Goal: Task Accomplishment & Management: Manage account settings

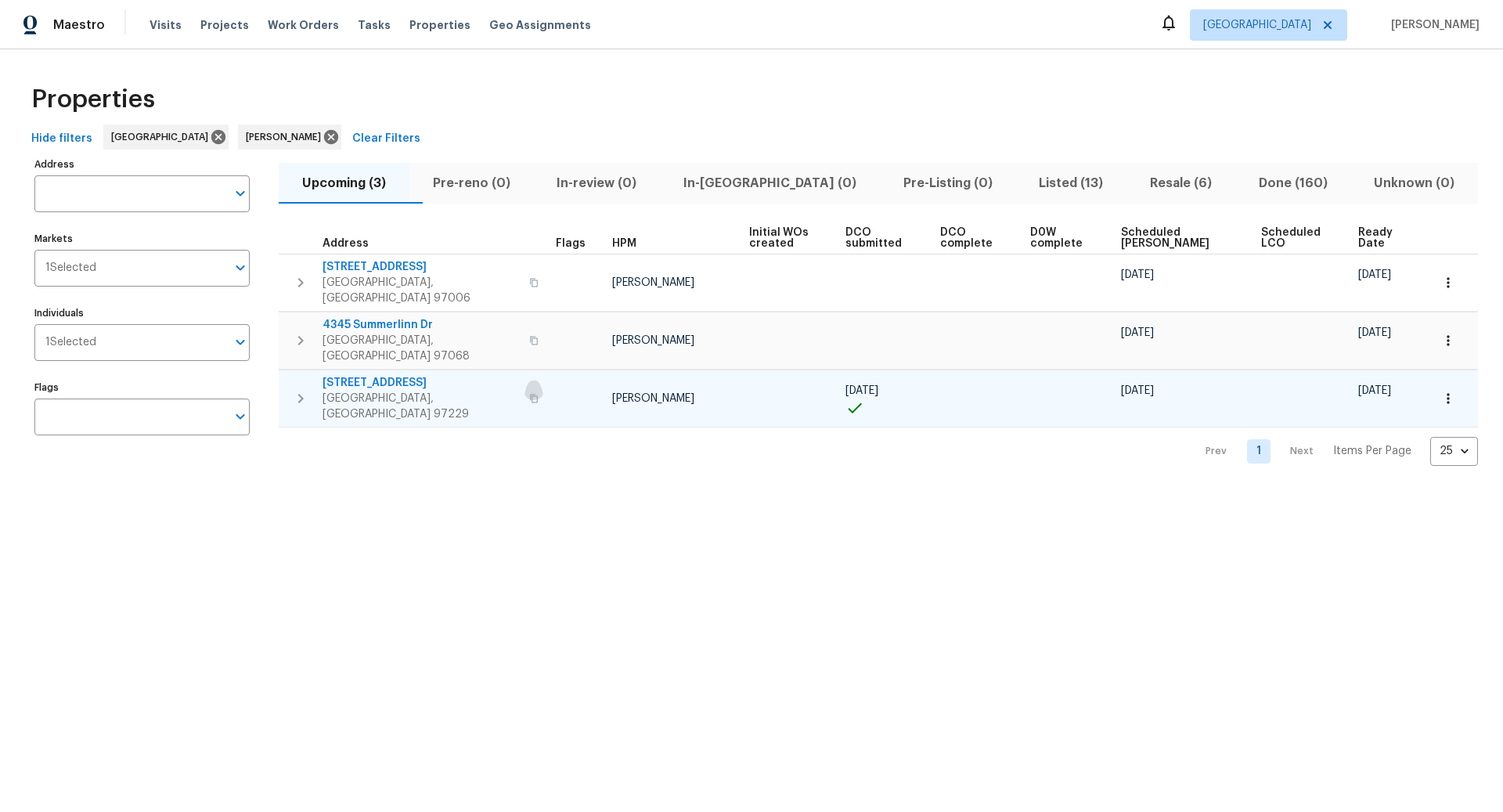
click at [530, 394] on icon "button" at bounding box center [534, 398] width 8 height 9
click at [387, 375] on span "[STREET_ADDRESS]" at bounding box center [421, 382] width 197 height 15
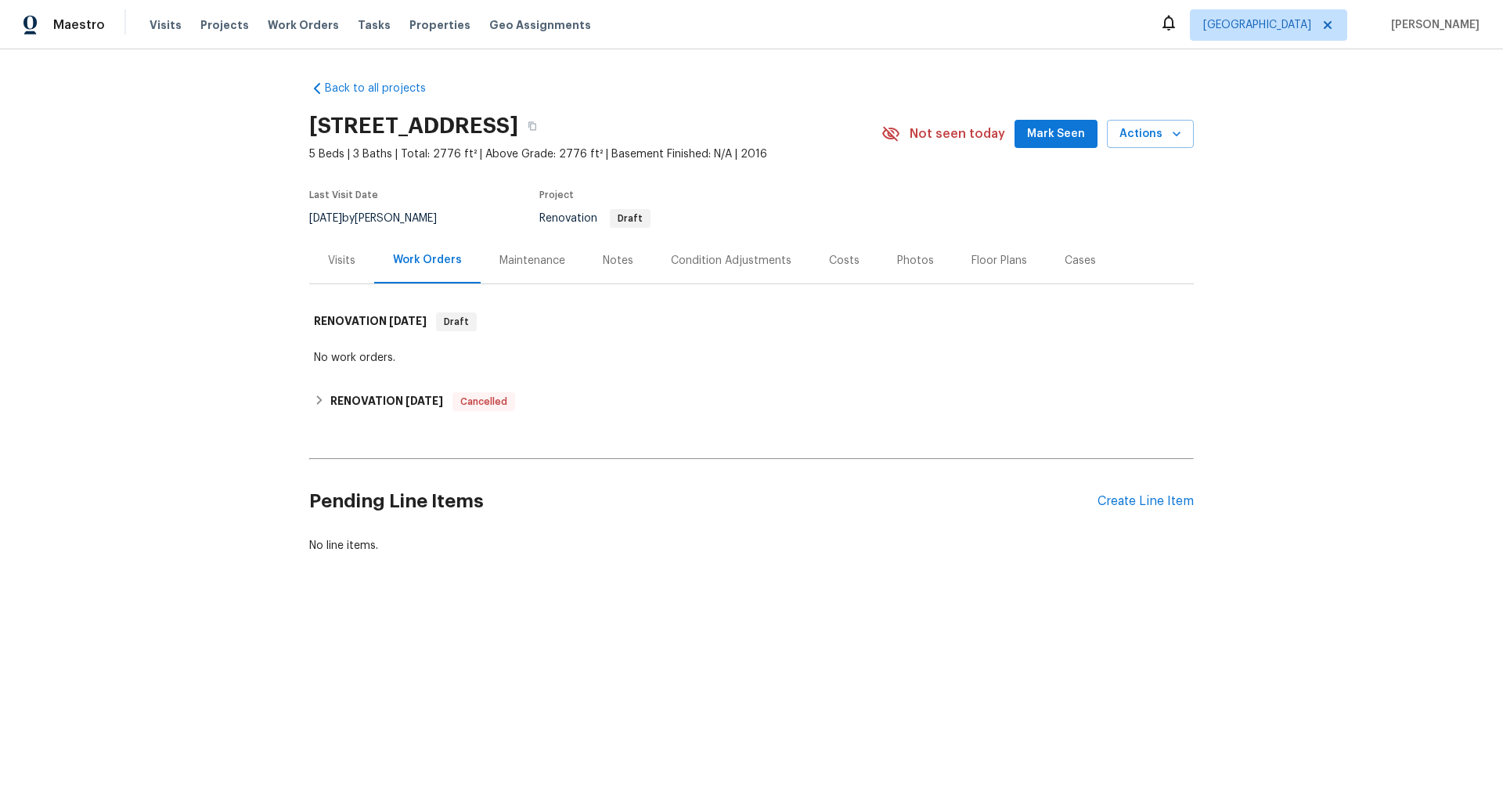
click at [733, 256] on div "Condition Adjustments" at bounding box center [731, 260] width 121 height 15
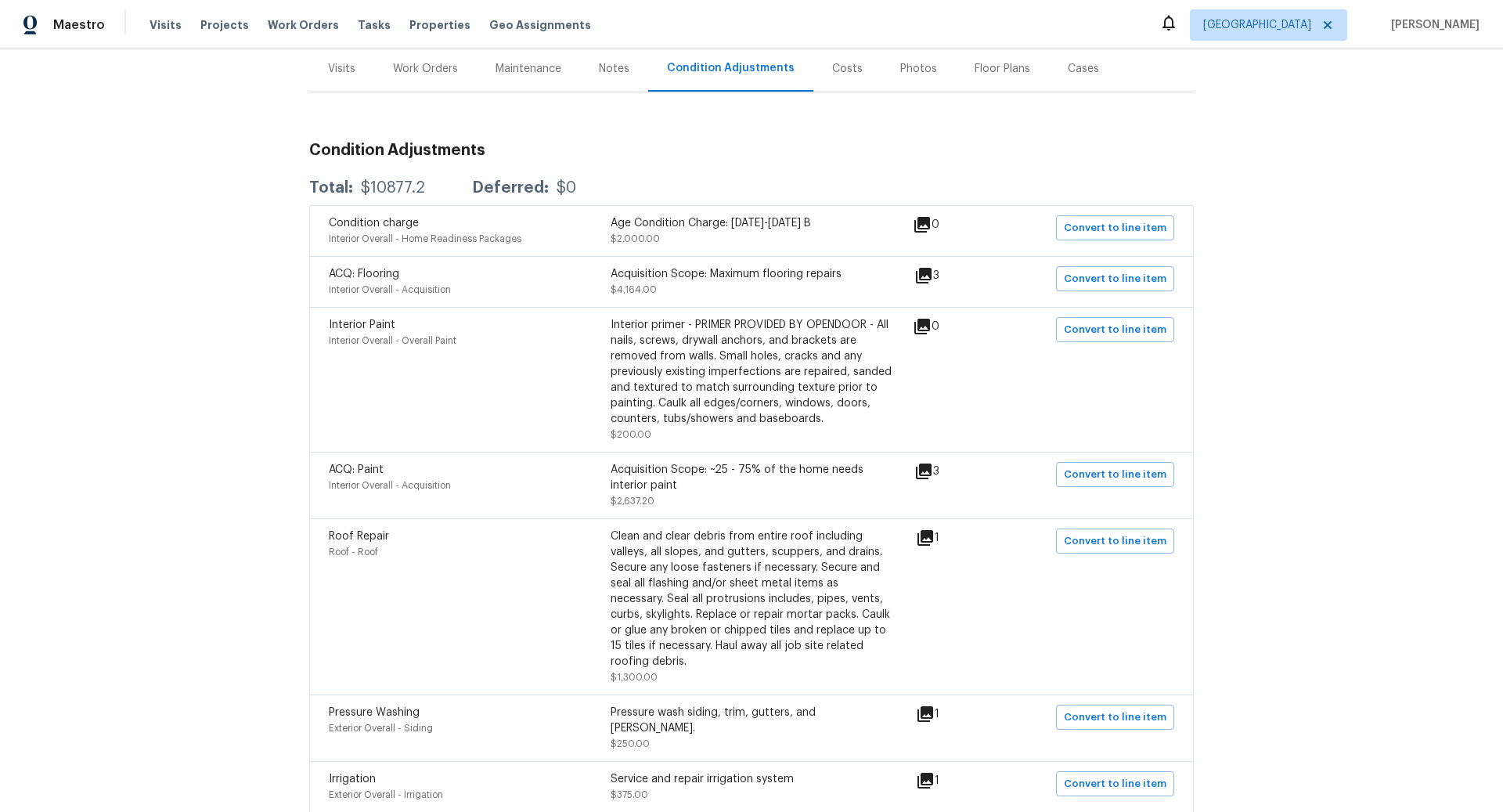
scroll to position [191, 0]
click at [931, 470] on icon at bounding box center [923, 471] width 15 height 15
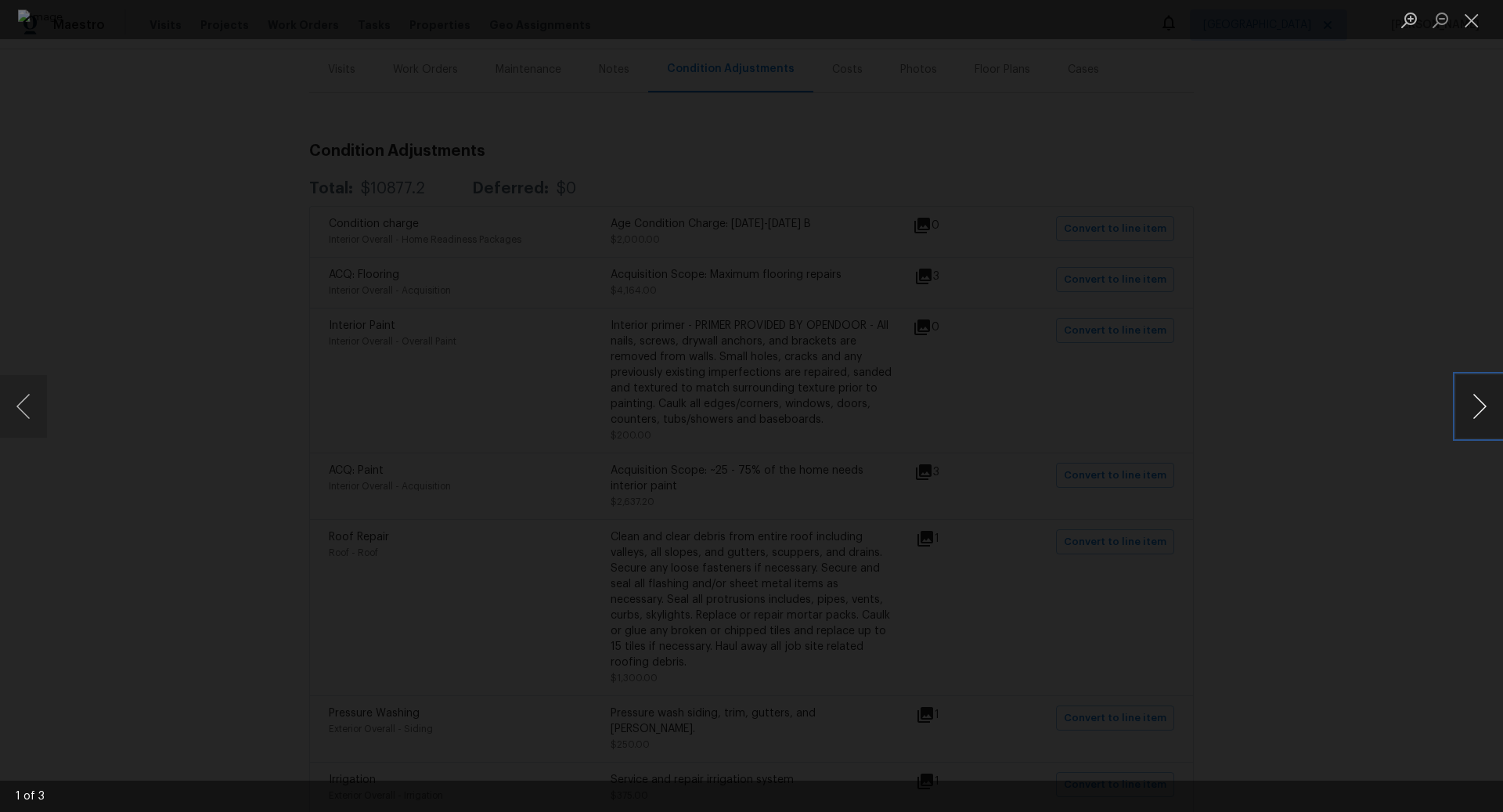
click at [1476, 400] on button "Next image" at bounding box center [1480, 406] width 47 height 63
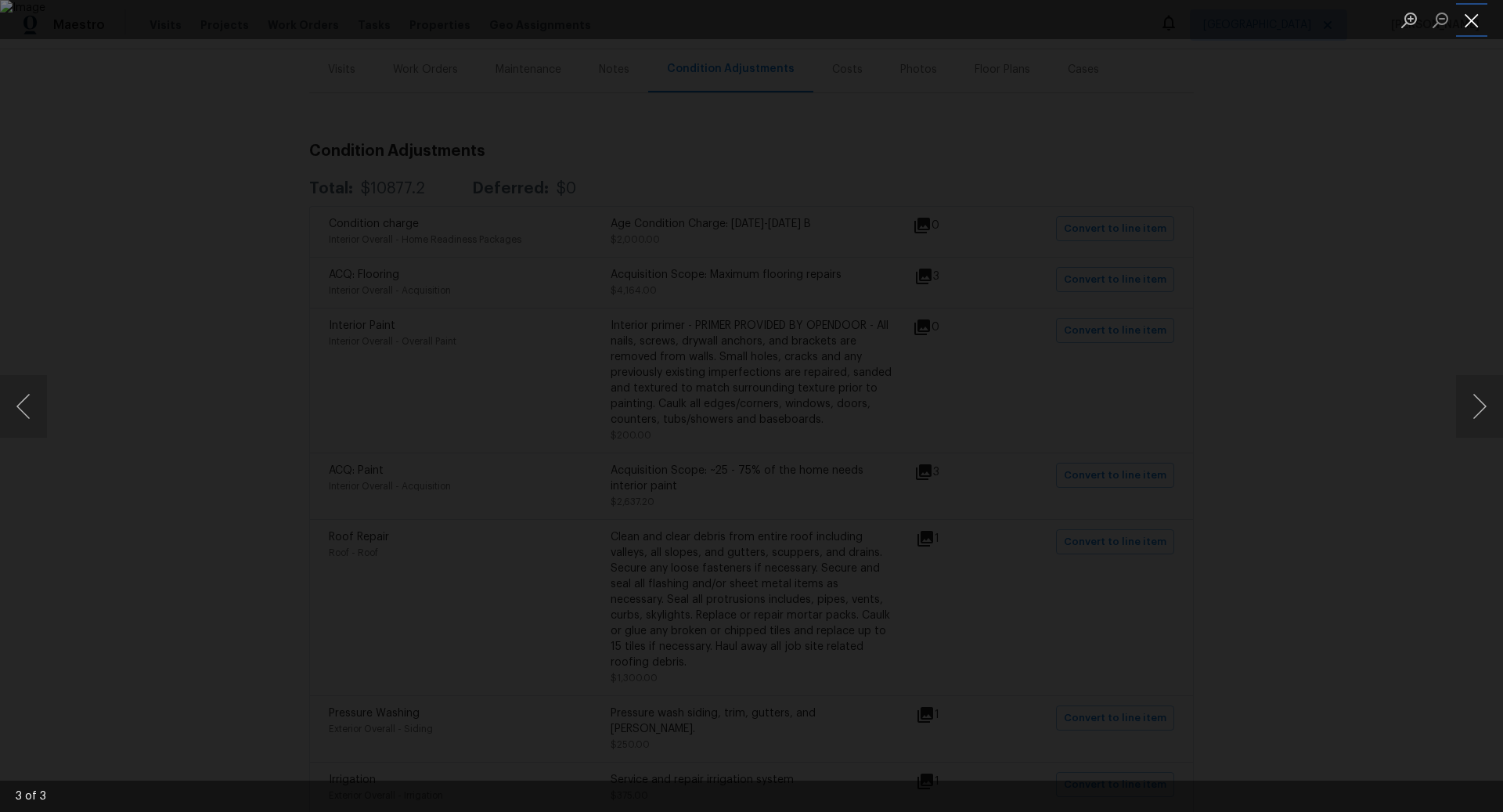
click at [1473, 19] on button "Close lightbox" at bounding box center [1472, 20] width 31 height 28
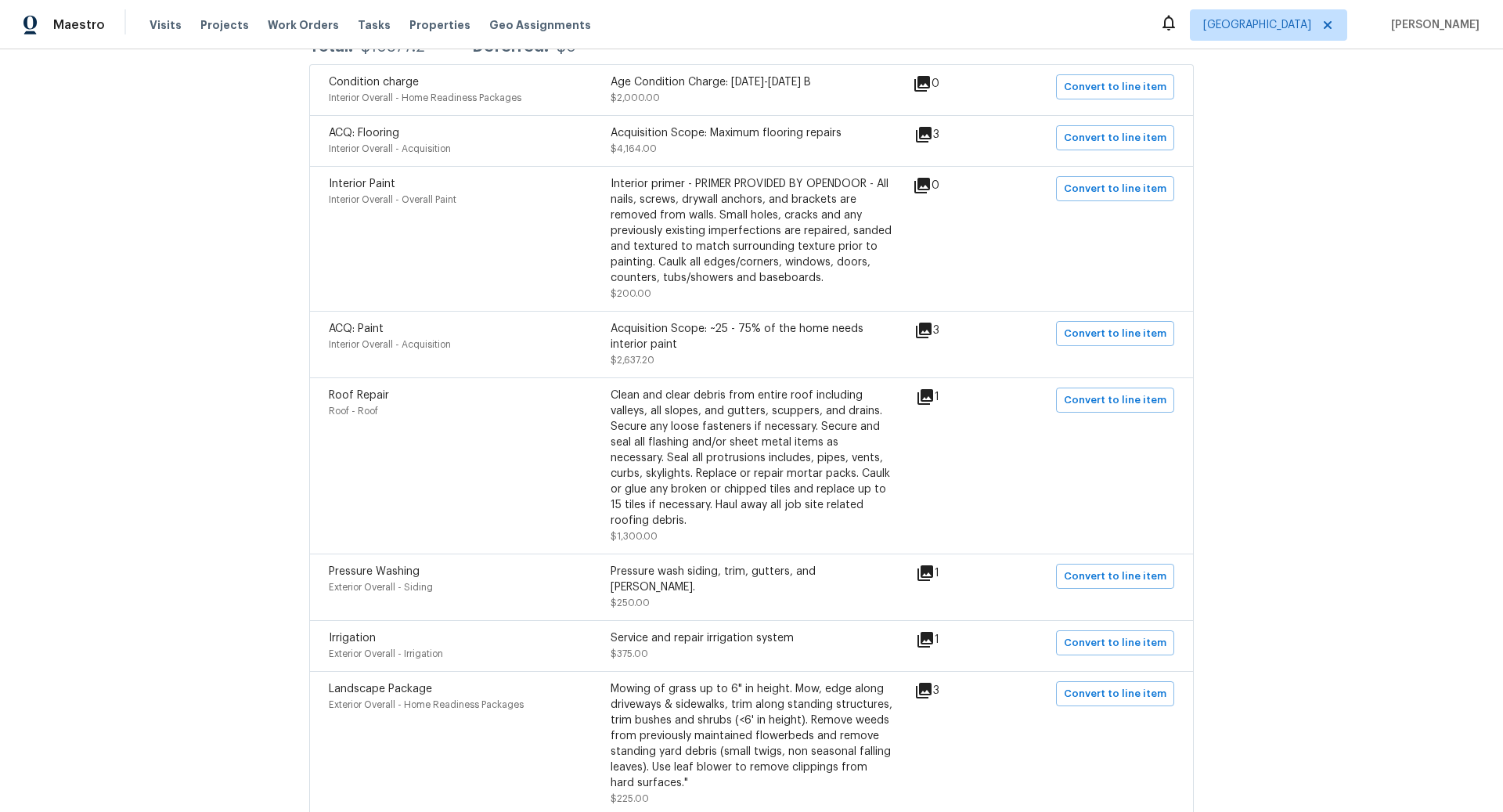
scroll to position [0, 0]
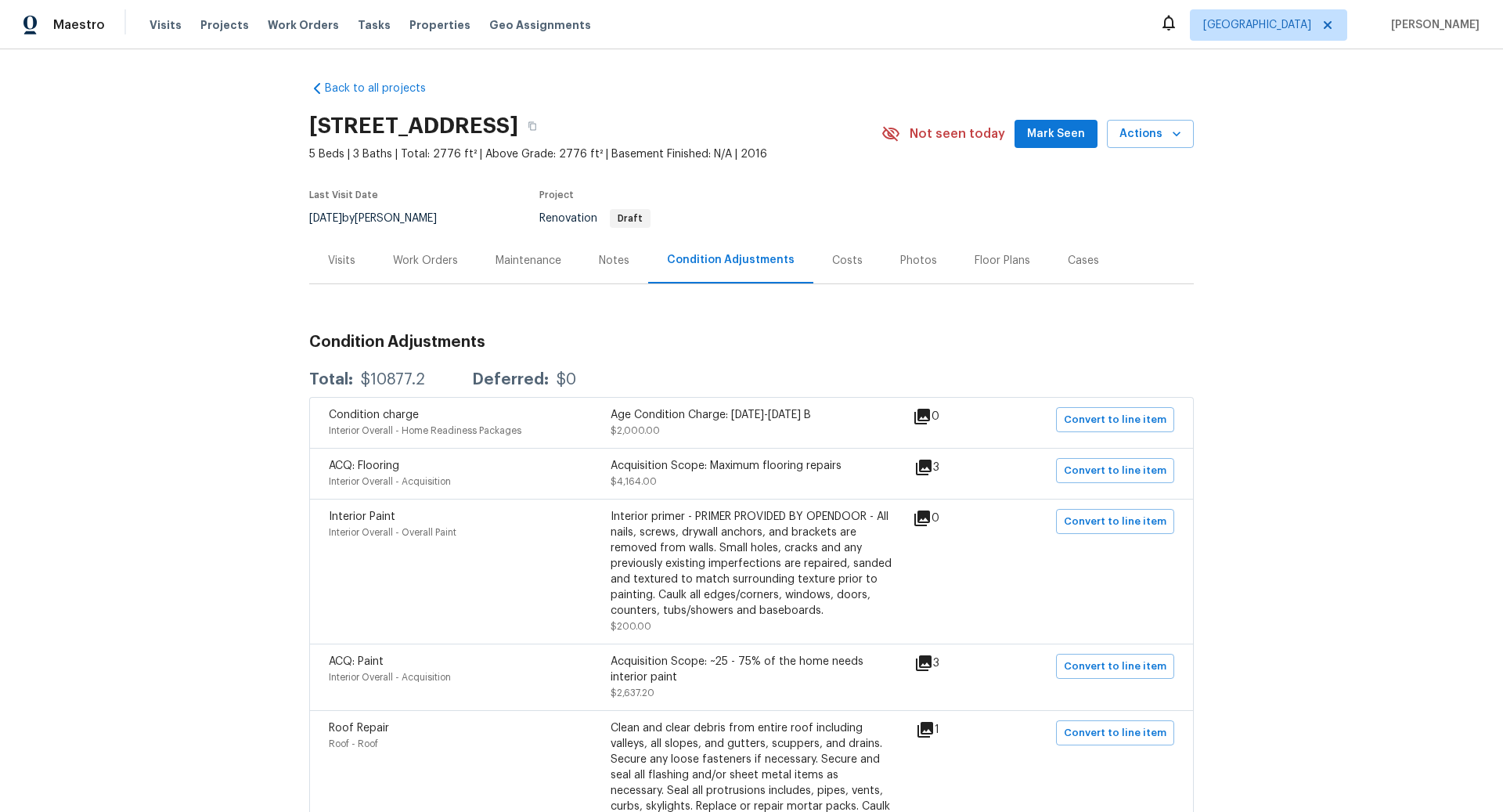
click at [433, 264] on div "Work Orders" at bounding box center [425, 260] width 65 height 15
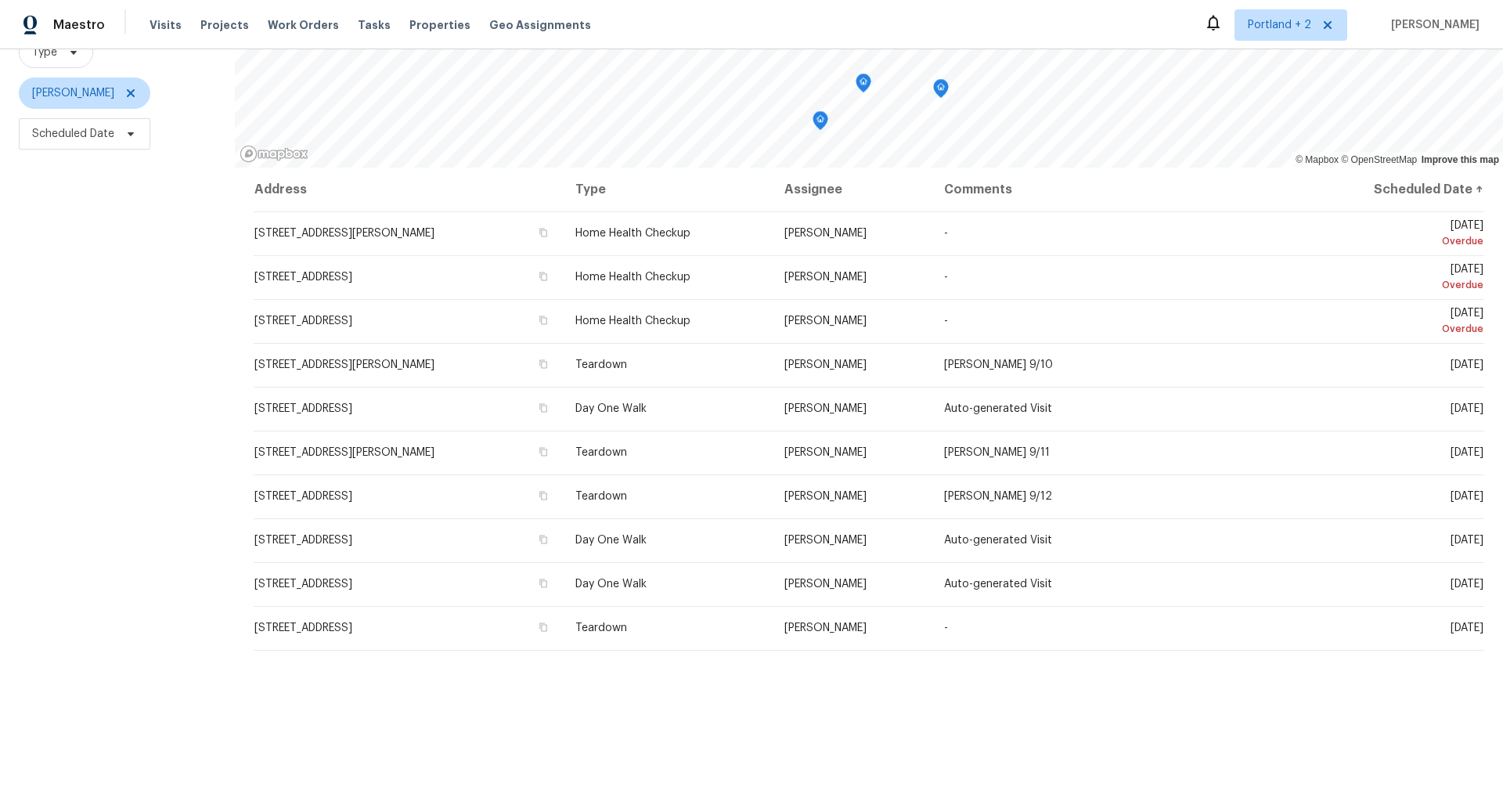
scroll to position [168, 0]
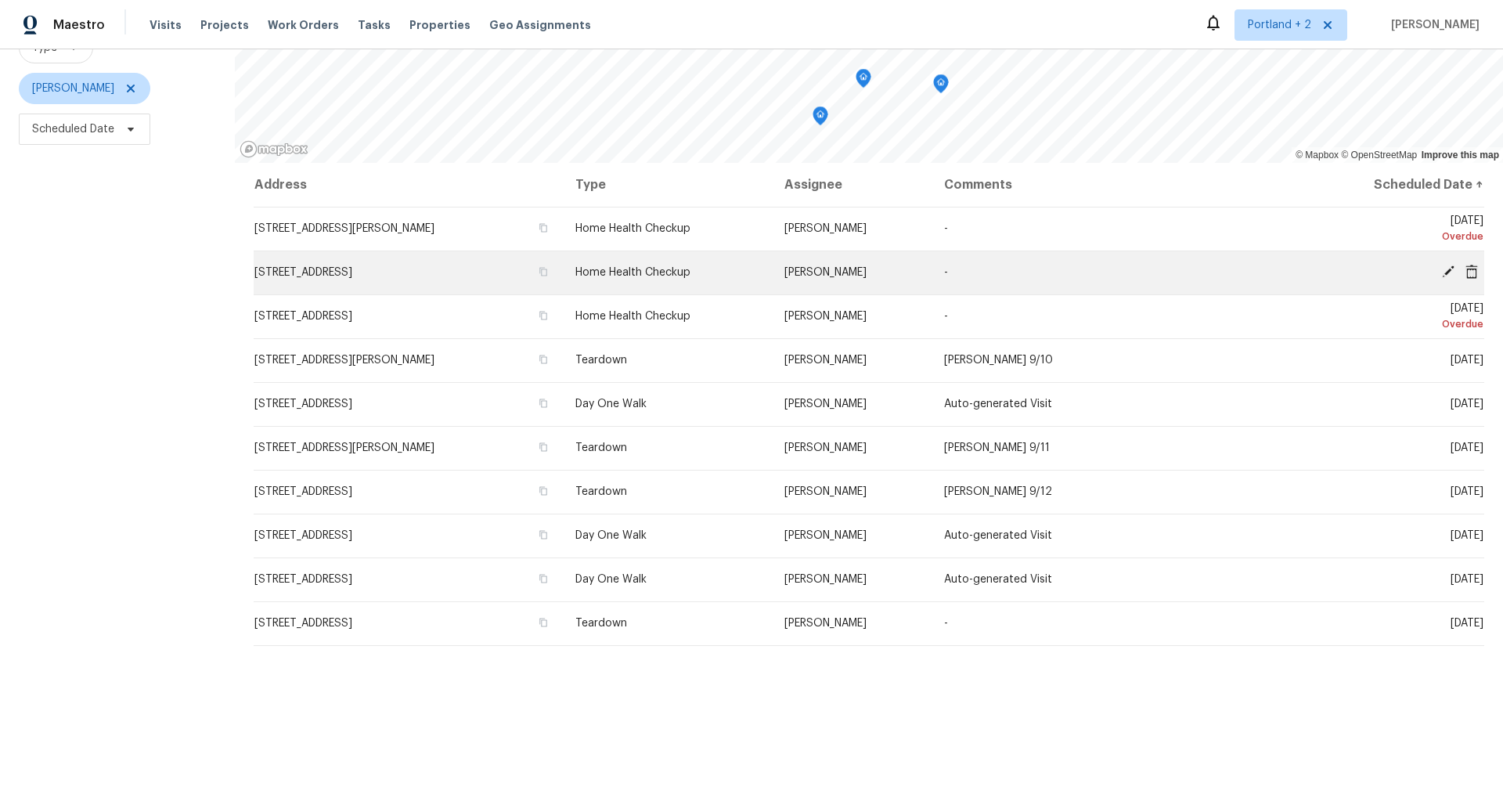
click at [1447, 270] on icon at bounding box center [1448, 271] width 13 height 13
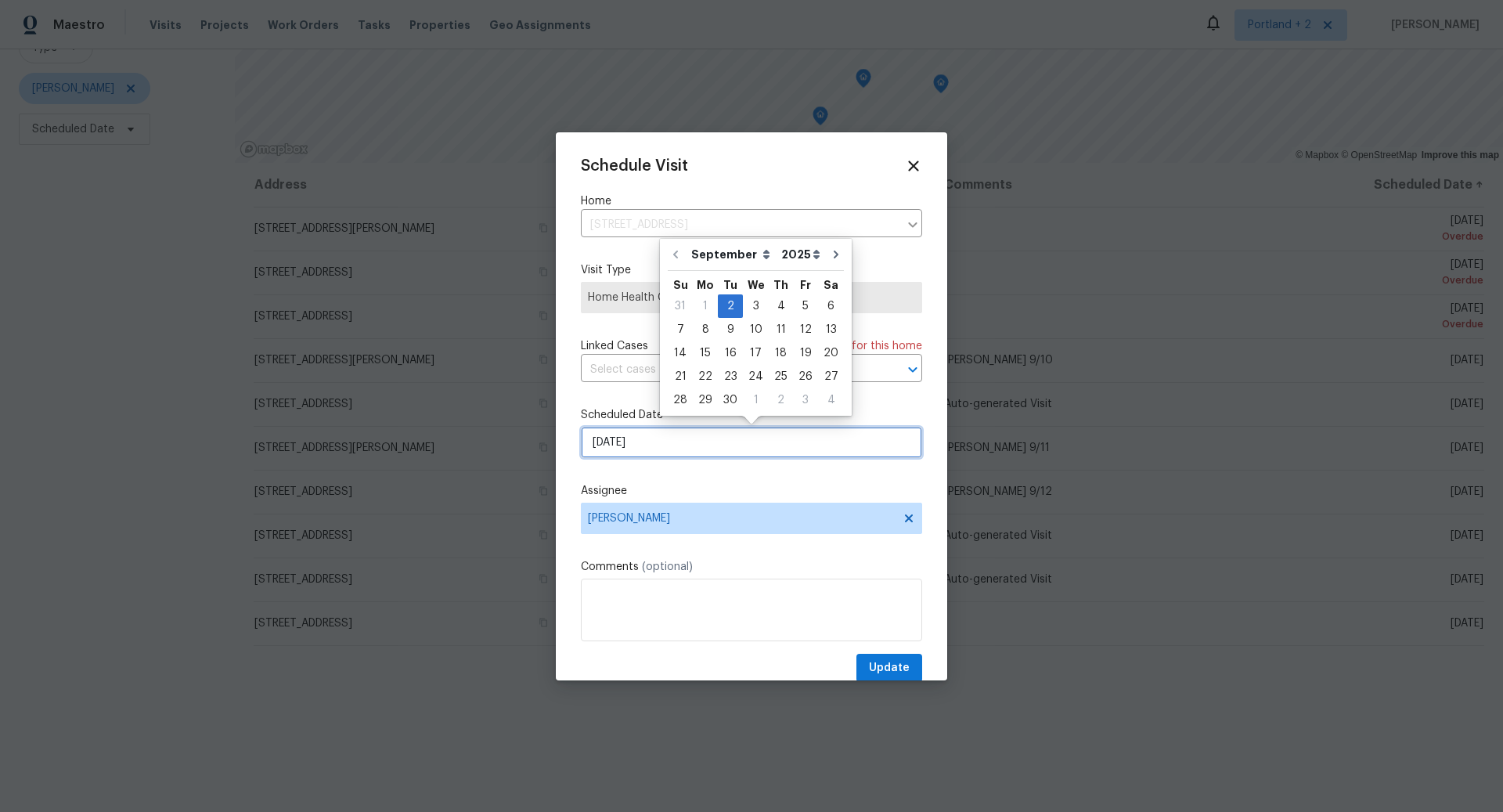
click at [707, 444] on input "9/2/2025" at bounding box center [752, 441] width 341 height 31
click at [753, 307] on div "3" at bounding box center [756, 306] width 26 height 21
type input "[DATE]"
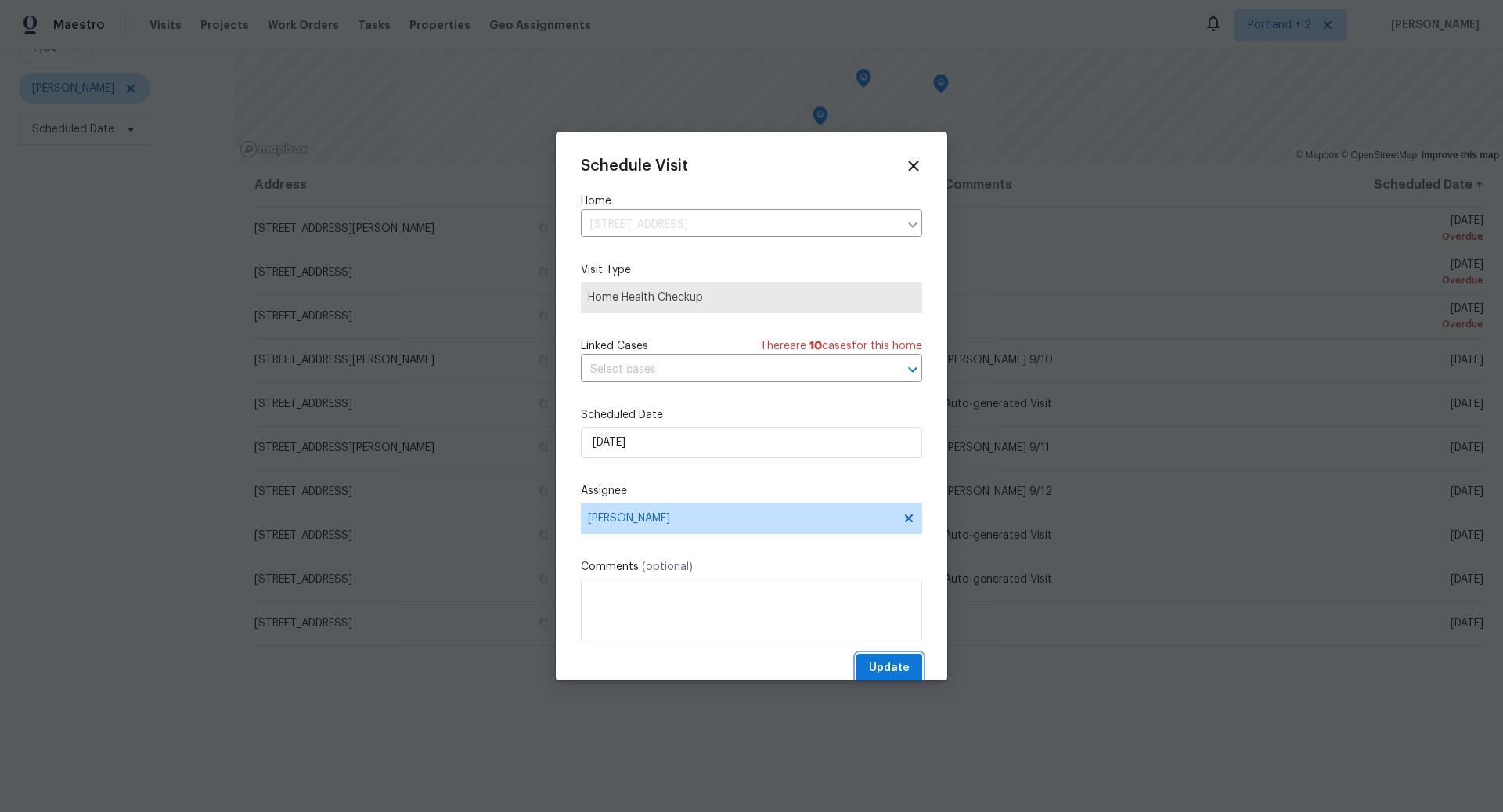
click at [893, 665] on span "Update" at bounding box center [889, 668] width 40 height 20
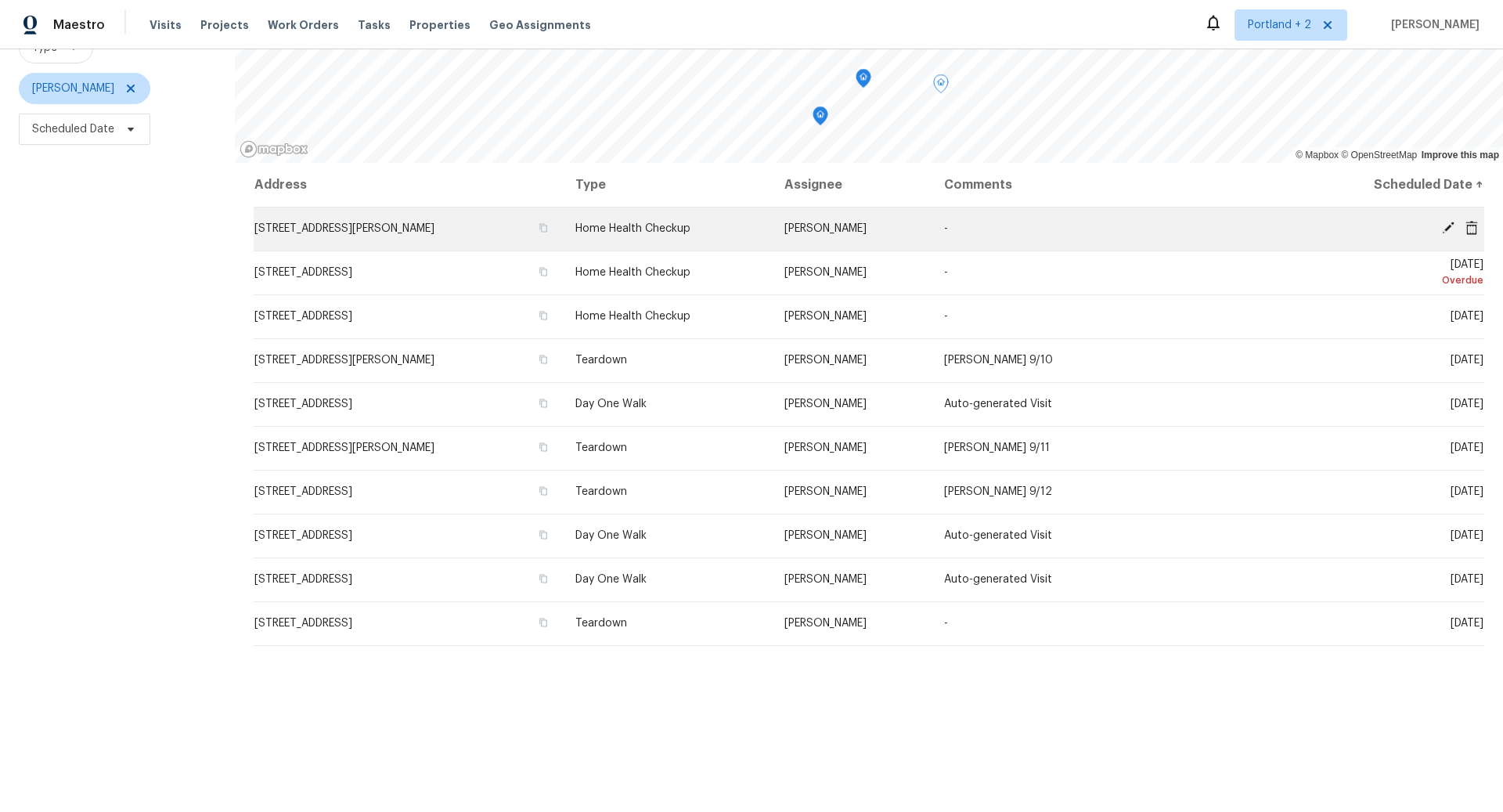
click at [1447, 227] on icon at bounding box center [1448, 227] width 13 height 13
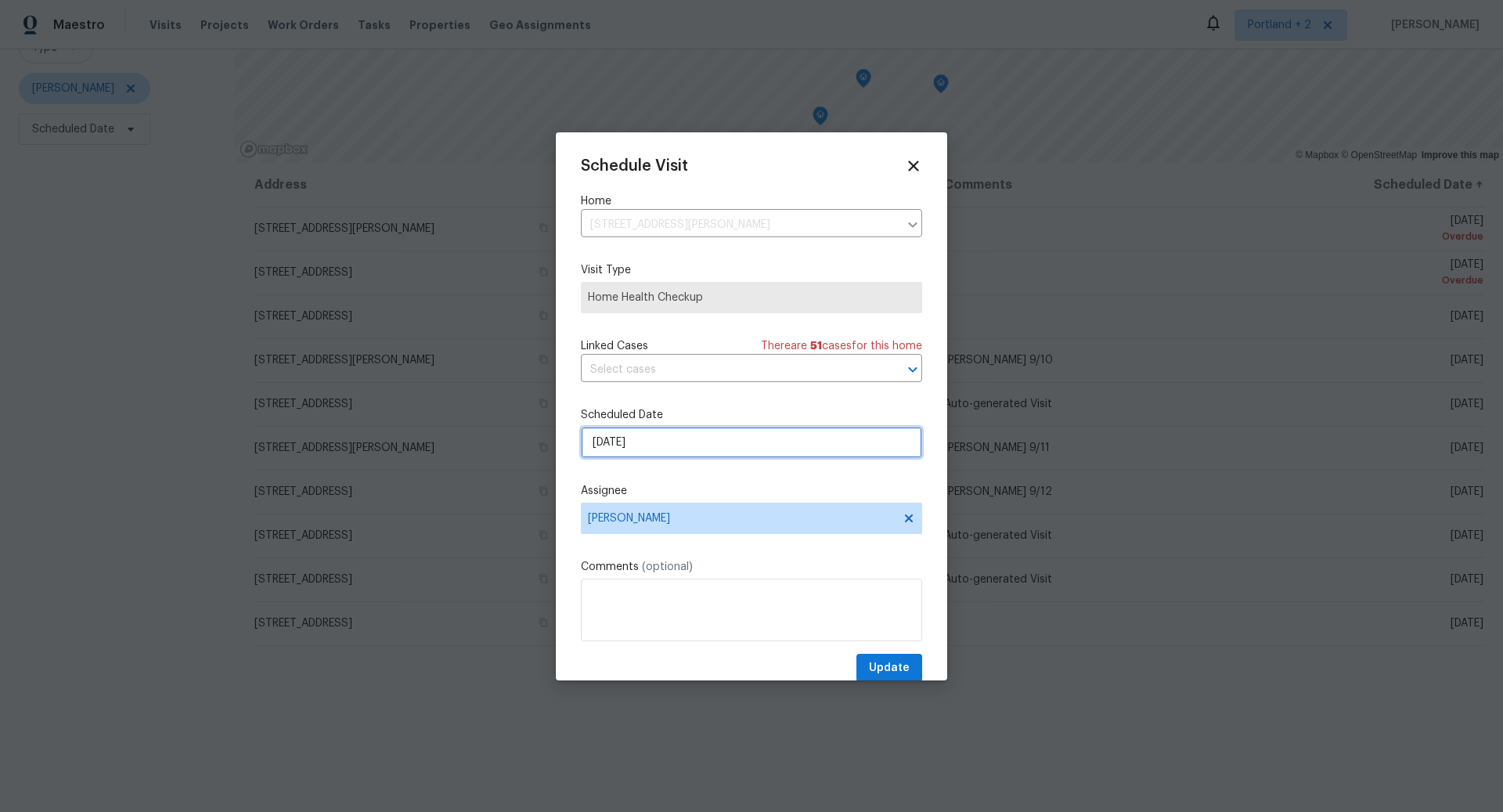
click at [730, 443] on input "9/2/2025" at bounding box center [752, 441] width 341 height 31
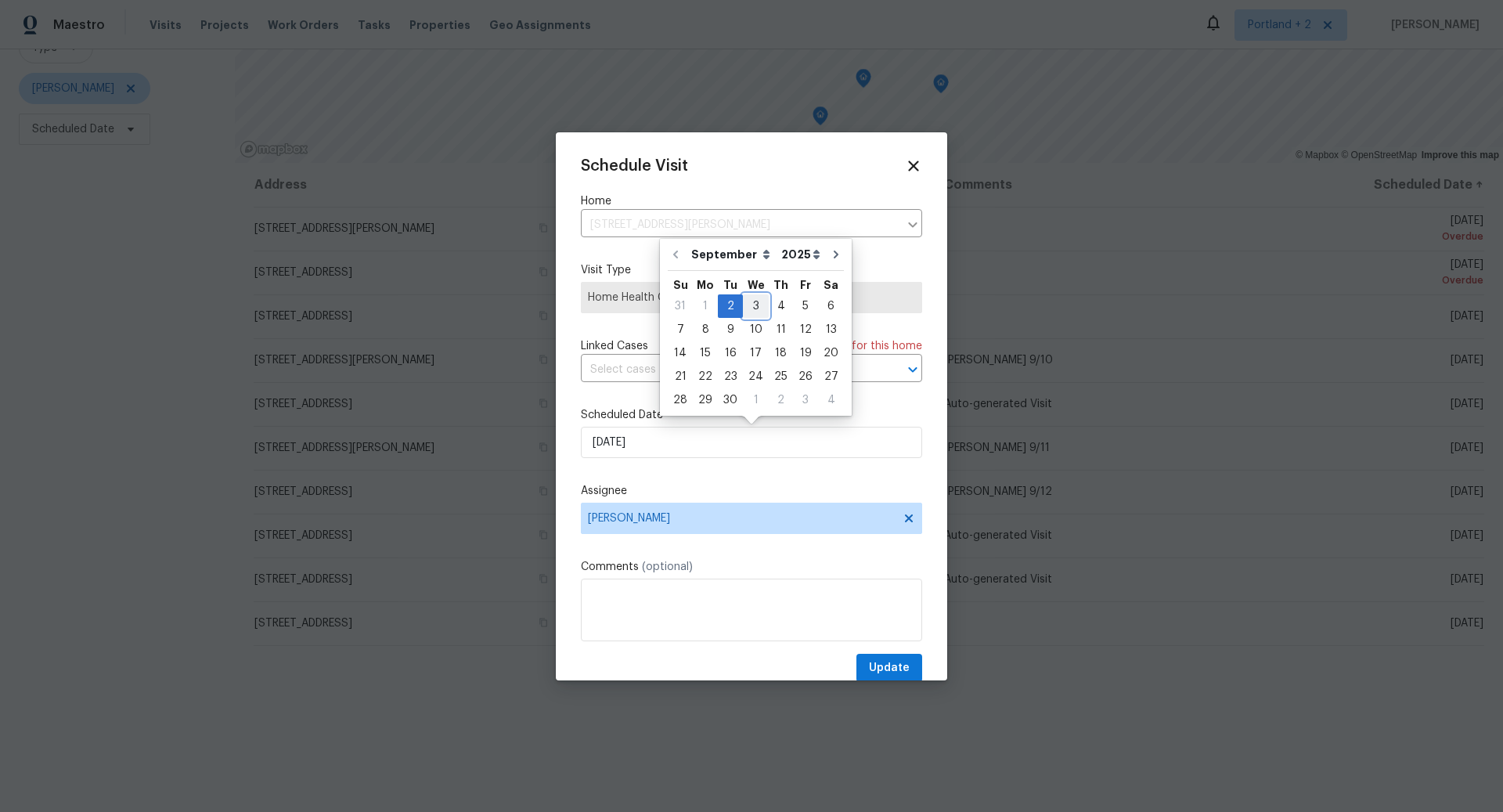
click at [750, 304] on div "3" at bounding box center [756, 306] width 26 height 21
type input "9/3/2025"
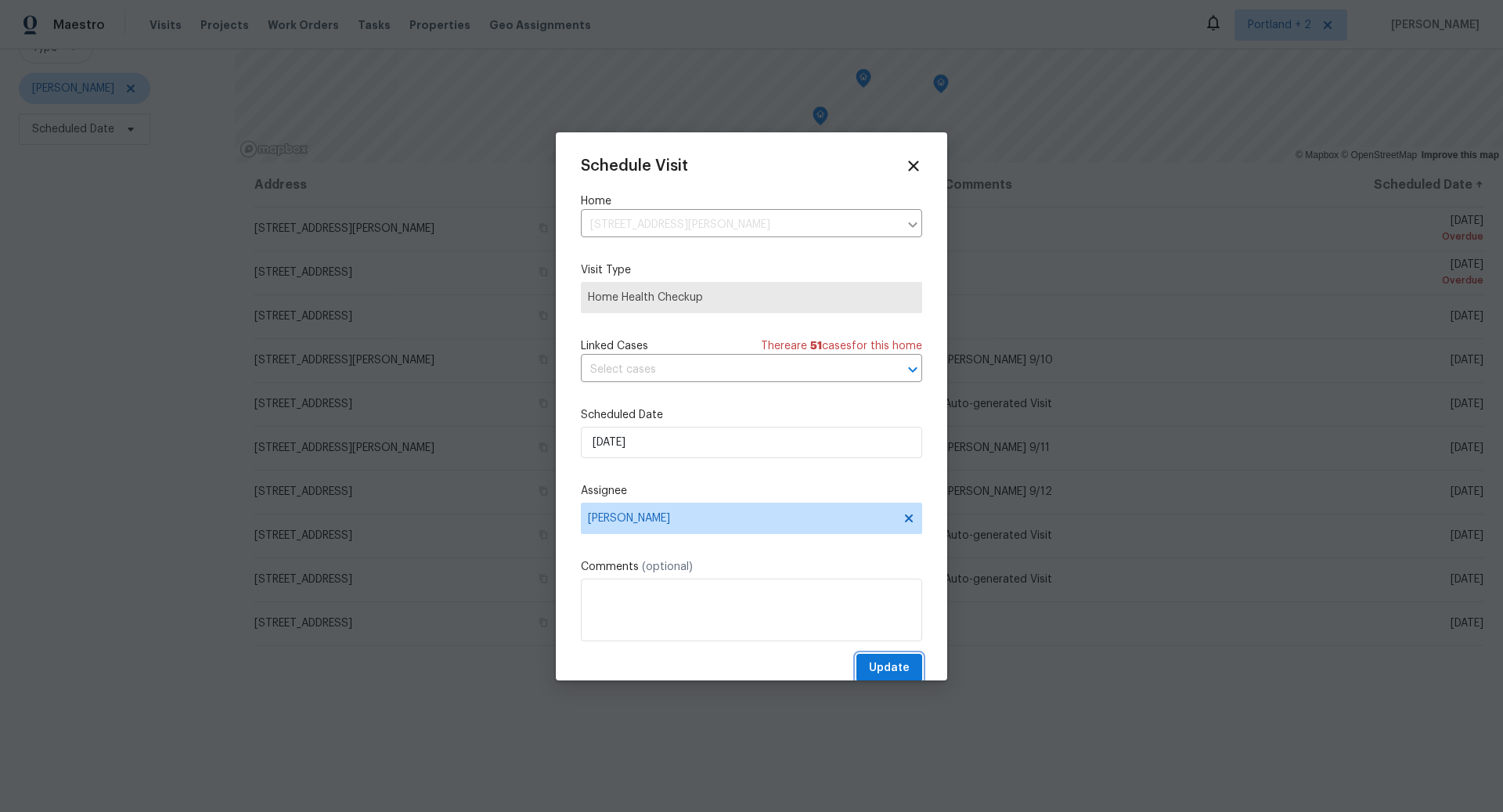
click at [892, 666] on span "Update" at bounding box center [889, 668] width 40 height 20
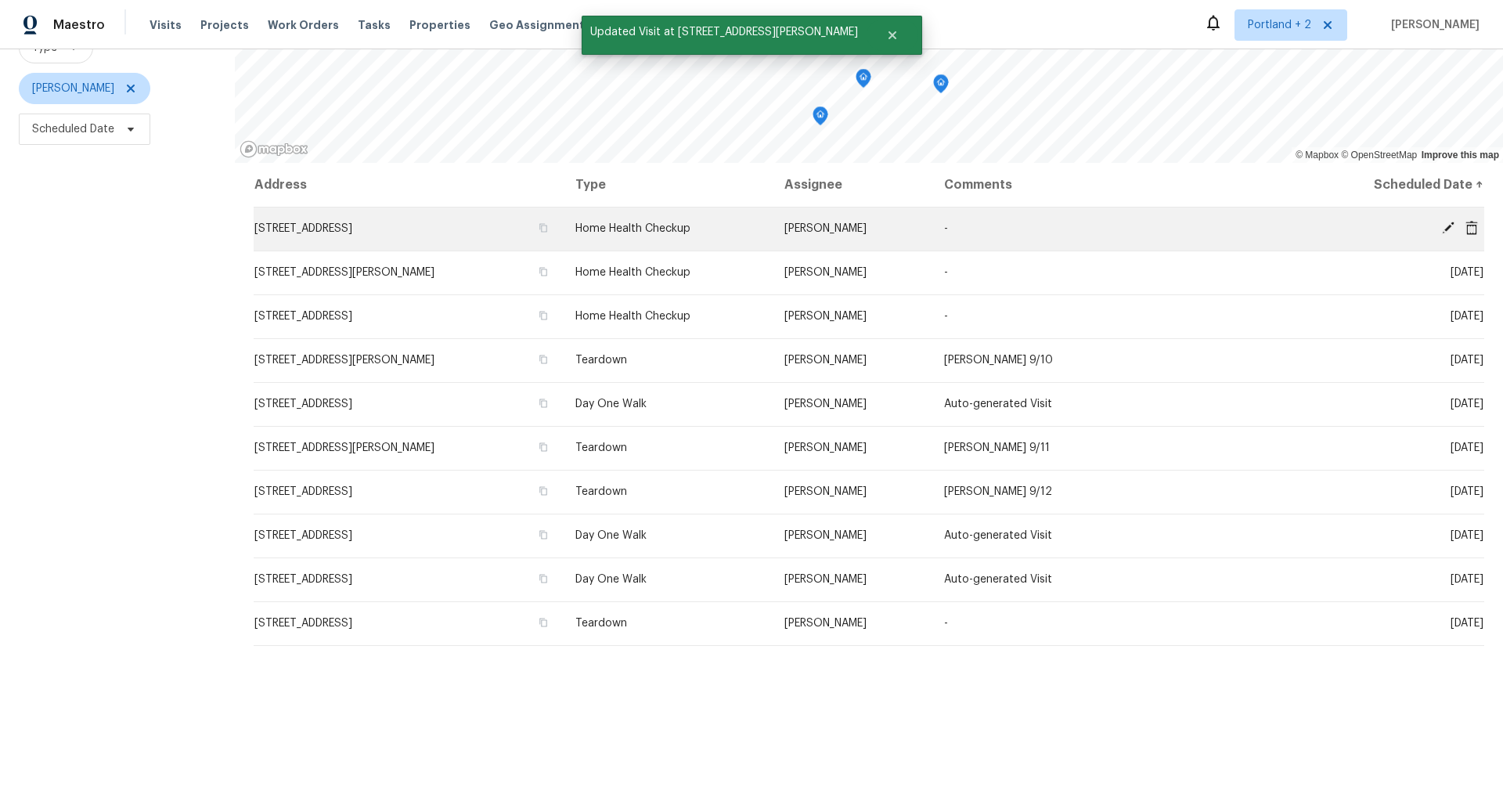
click at [1447, 222] on icon at bounding box center [1448, 228] width 14 height 14
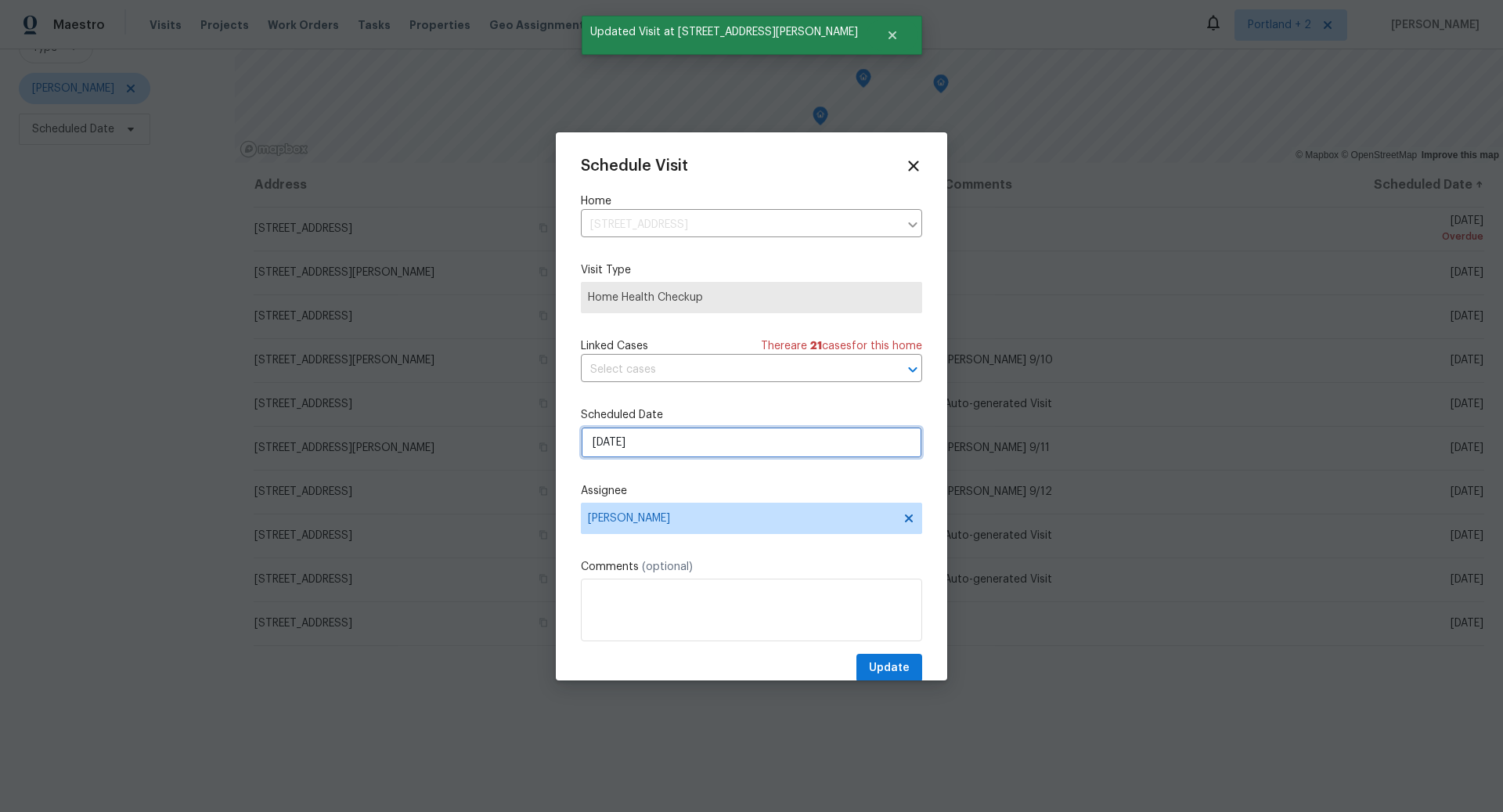
click at [777, 449] on input "9/2/2025" at bounding box center [752, 441] width 341 height 31
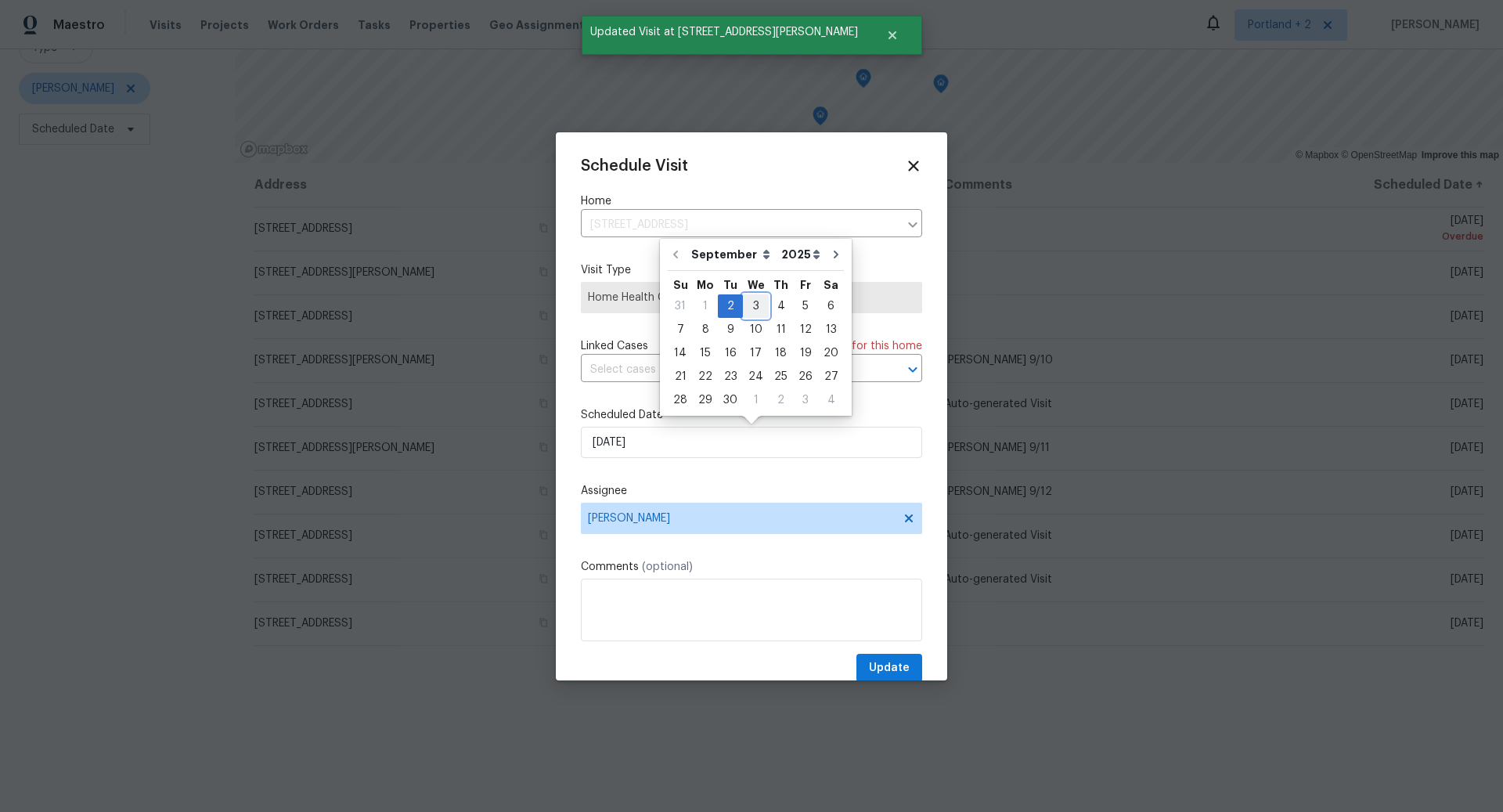
click at [751, 308] on div "3" at bounding box center [756, 306] width 26 height 21
type input "9/3/2025"
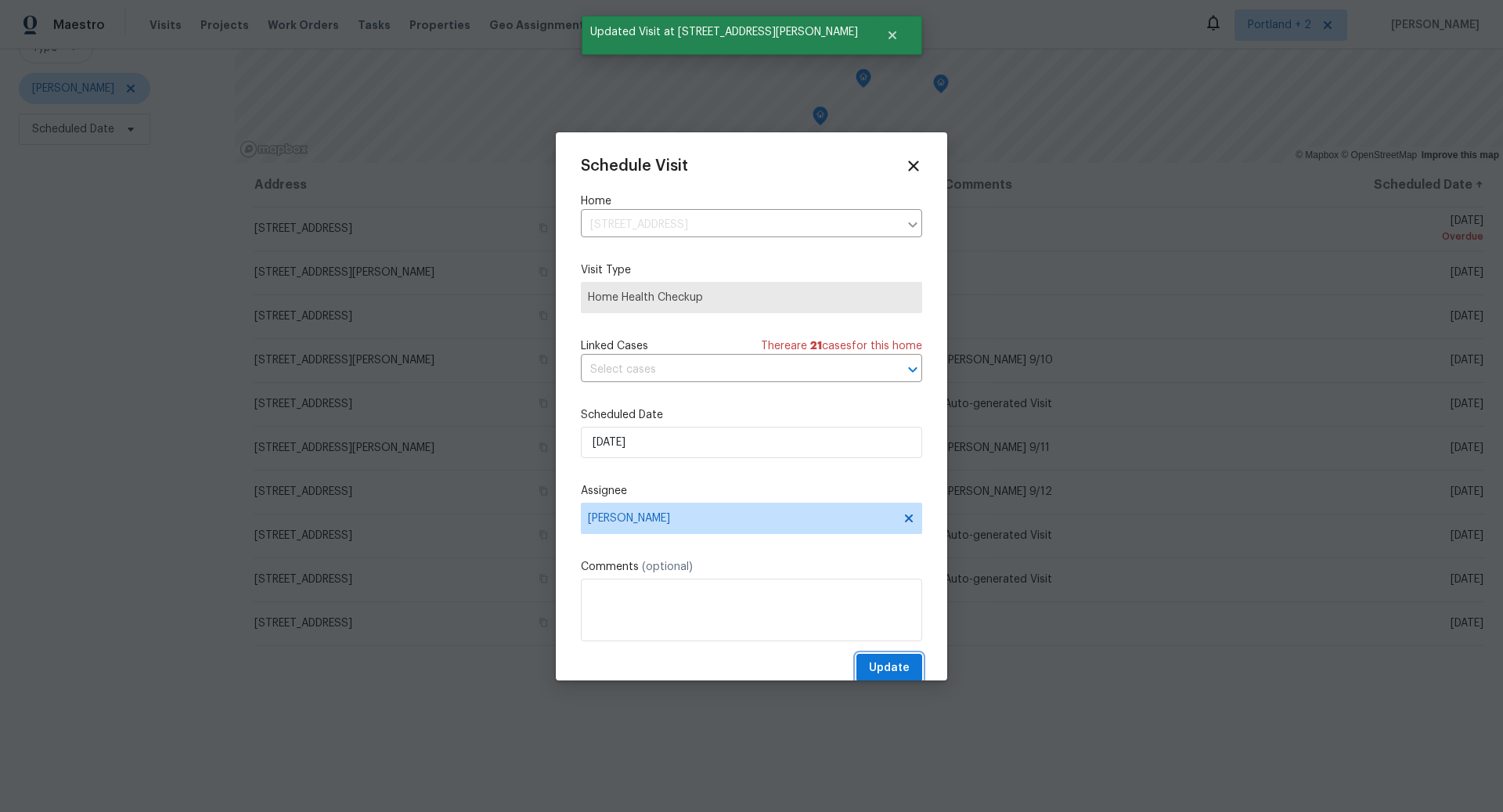
click at [889, 668] on span "Update" at bounding box center [889, 668] width 40 height 20
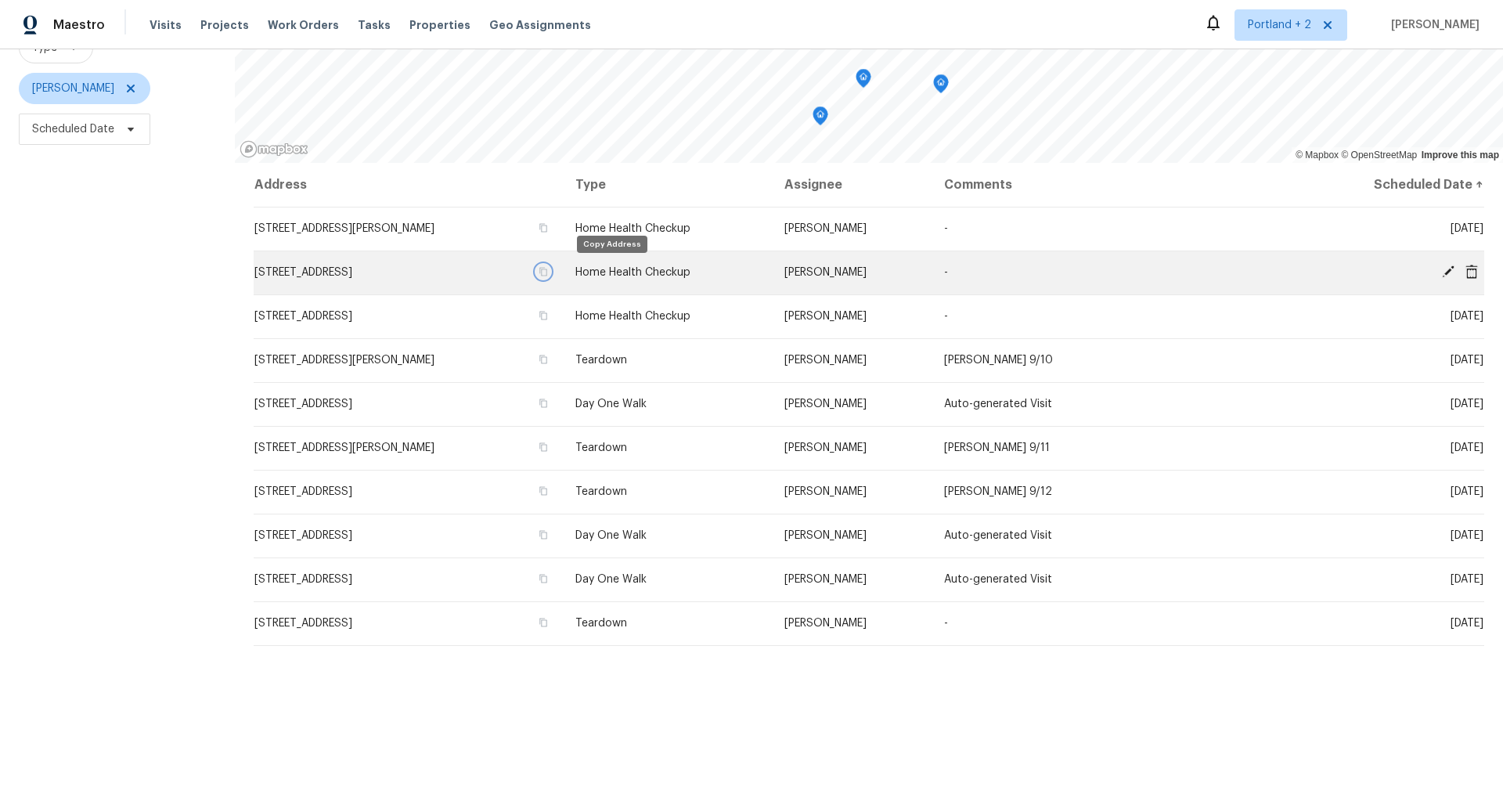
click at [547, 271] on icon "button" at bounding box center [543, 272] width 8 height 9
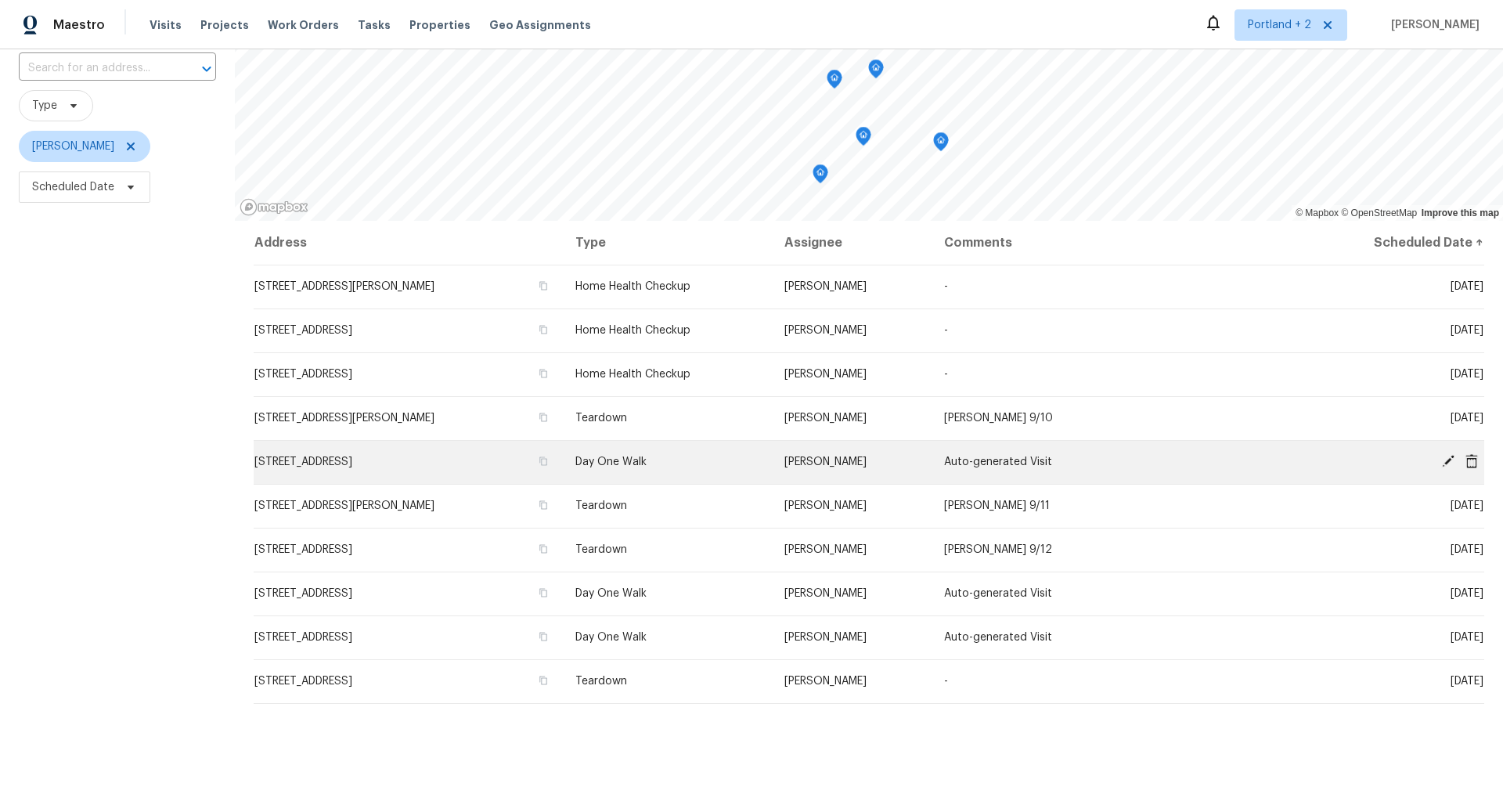
scroll to position [120, 0]
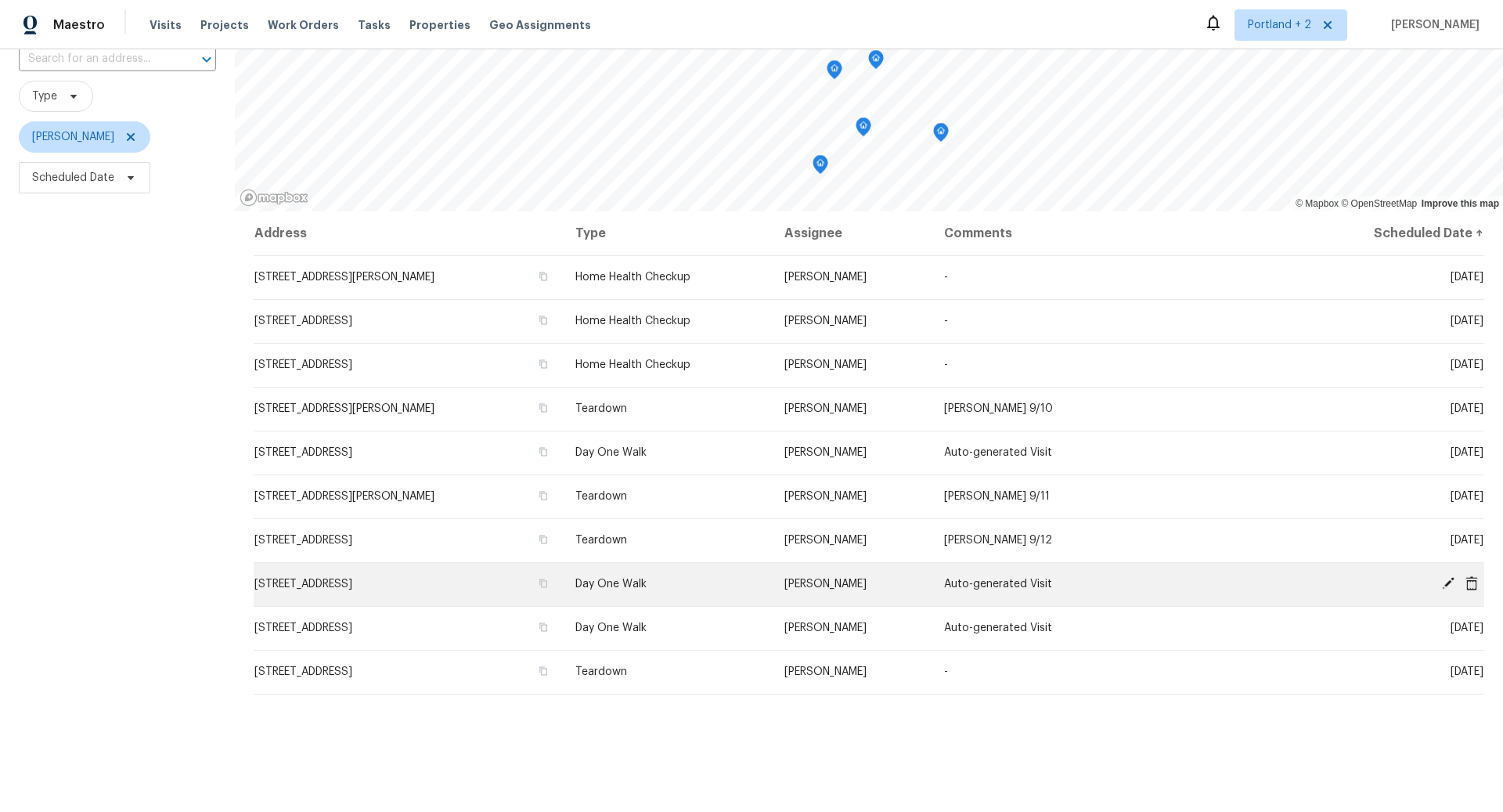
click at [1447, 578] on icon at bounding box center [1448, 583] width 14 height 14
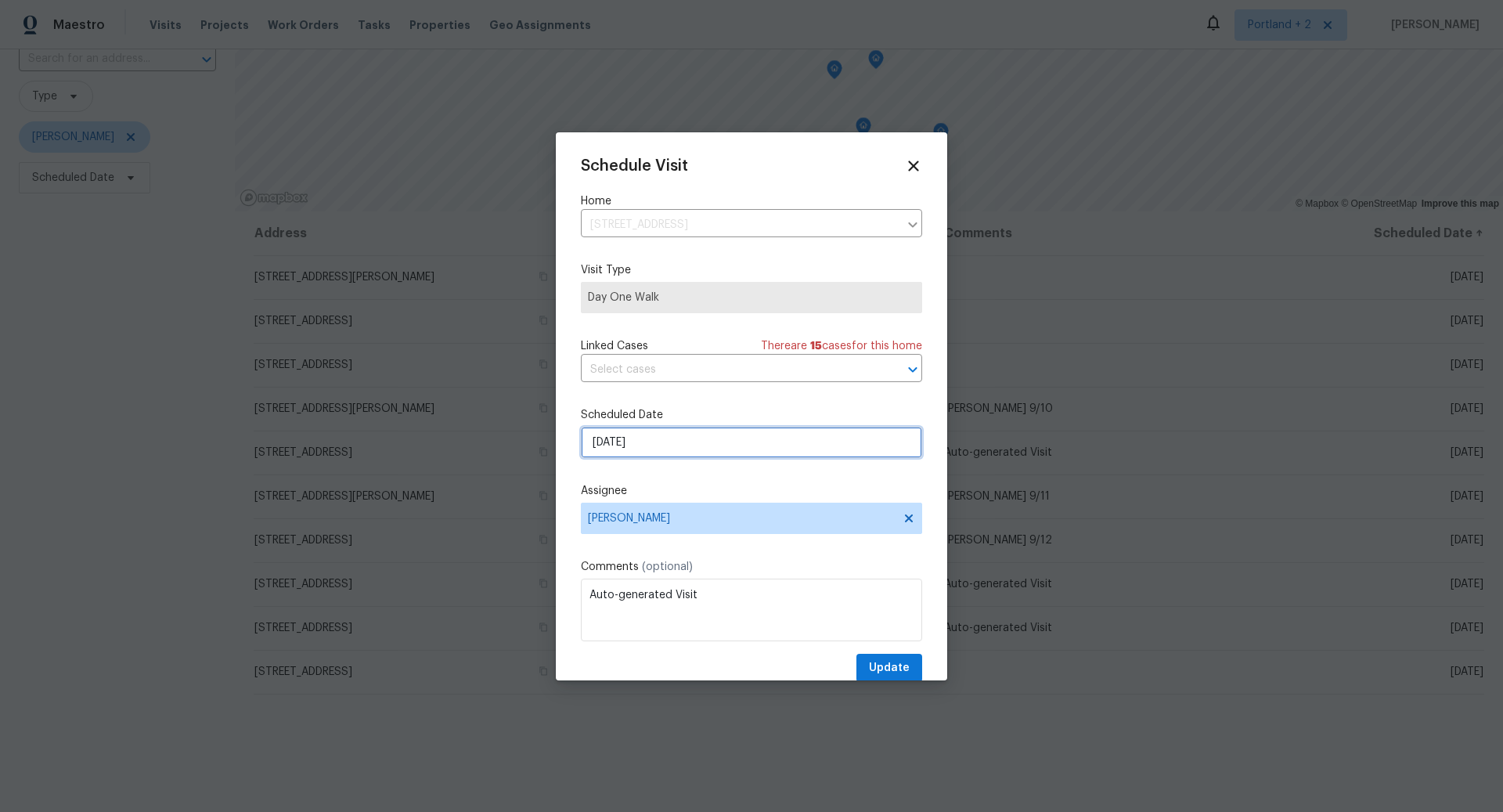
click at [723, 442] on input "[DATE]" at bounding box center [752, 441] width 341 height 31
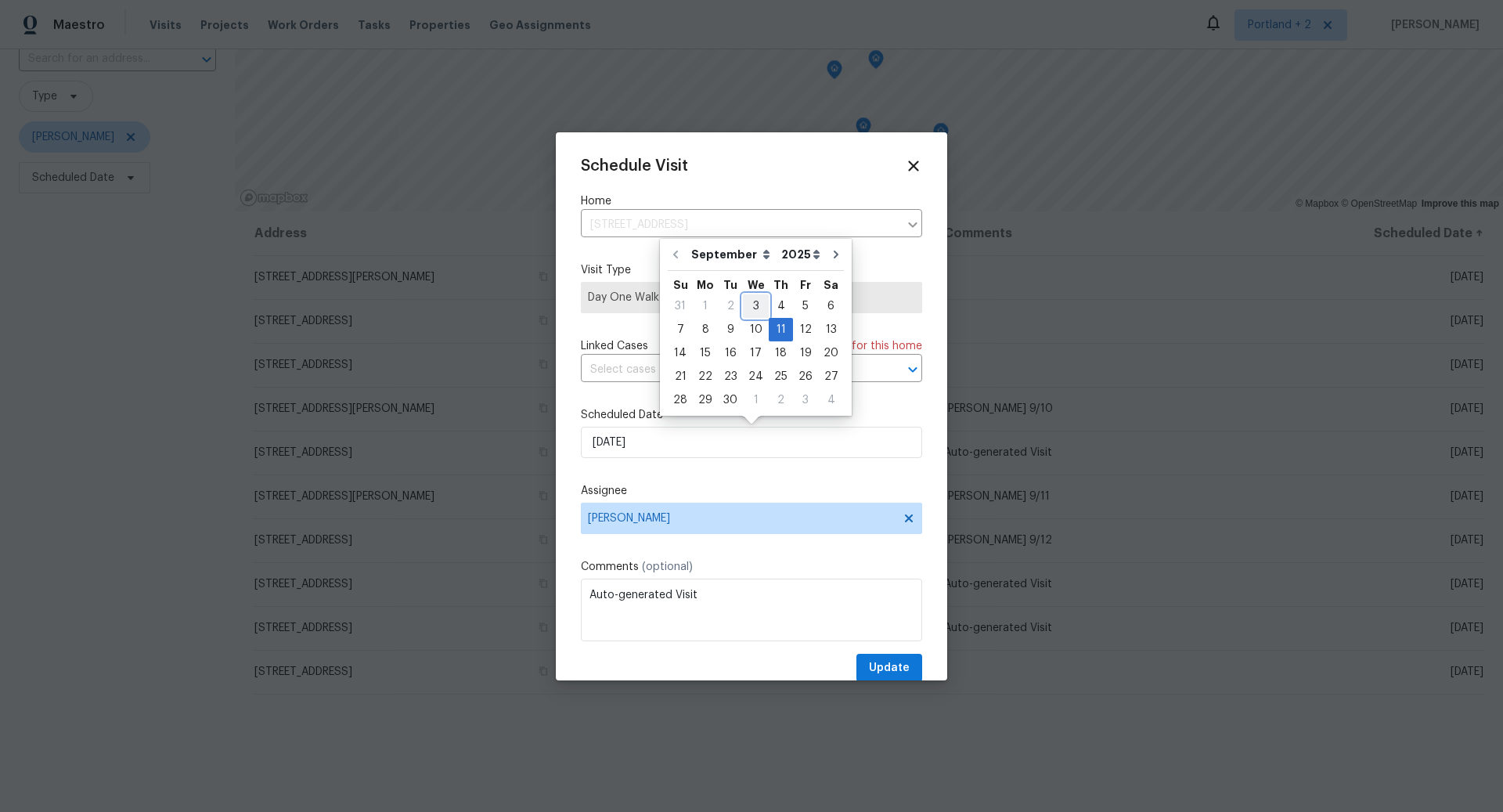
click at [754, 308] on div "3" at bounding box center [756, 306] width 26 height 21
type input "[DATE]"
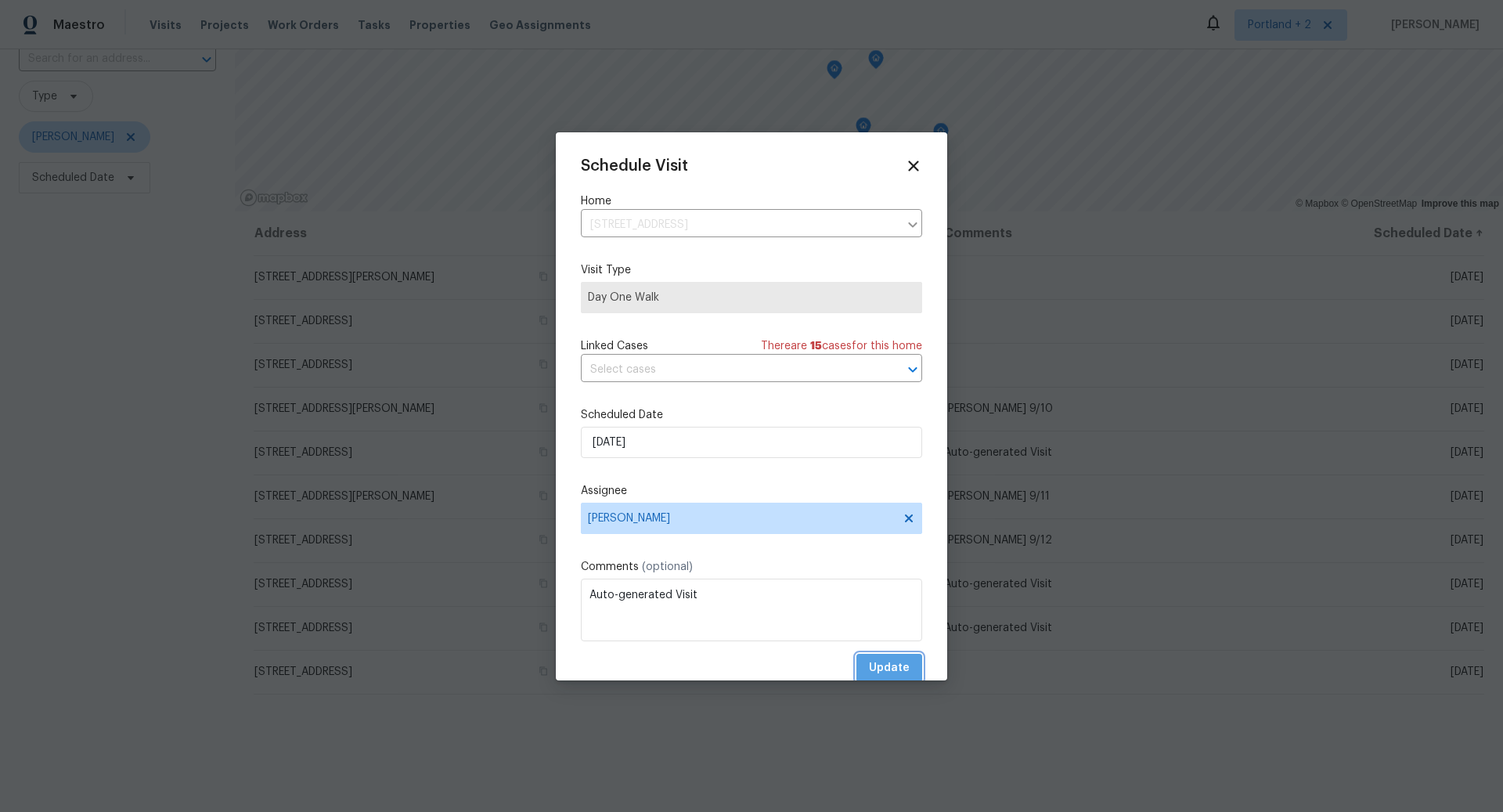
click at [894, 669] on span "Update" at bounding box center [889, 668] width 40 height 20
